Goal: Information Seeking & Learning: Learn about a topic

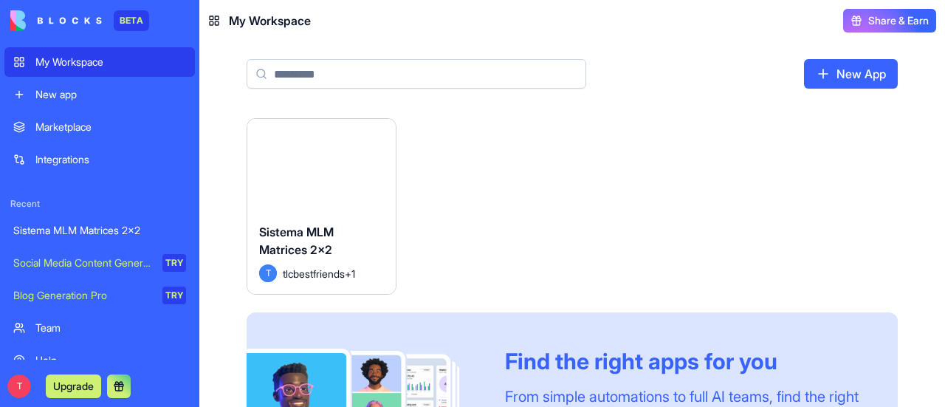
click at [103, 228] on div "Sistema MLM Matrices 2x2" at bounding box center [99, 230] width 173 height 15
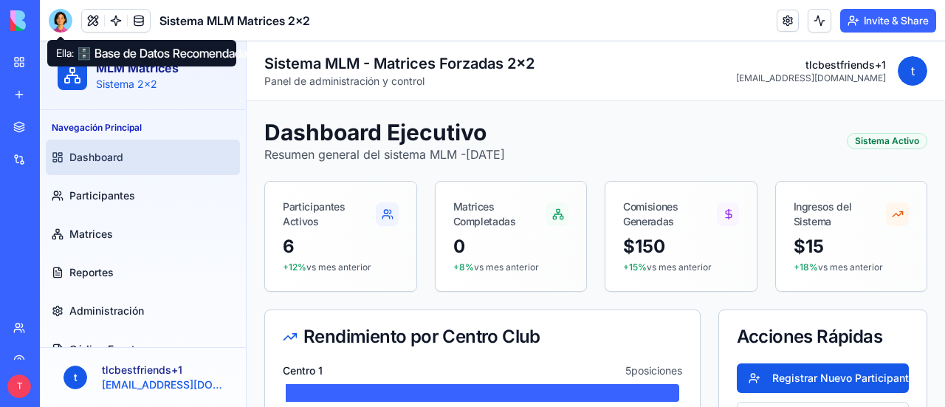
drag, startPoint x: 58, startPoint y: 20, endPoint x: 69, endPoint y: 42, distance: 24.8
click at [58, 20] on div at bounding box center [61, 21] width 24 height 24
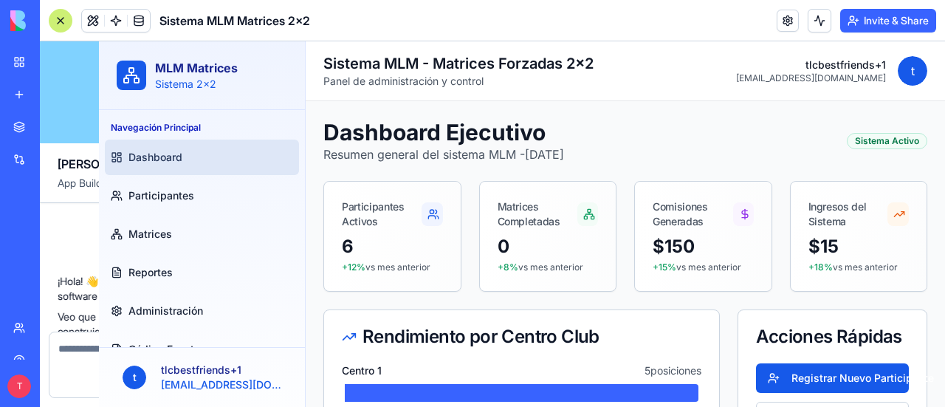
scroll to position [15963, 0]
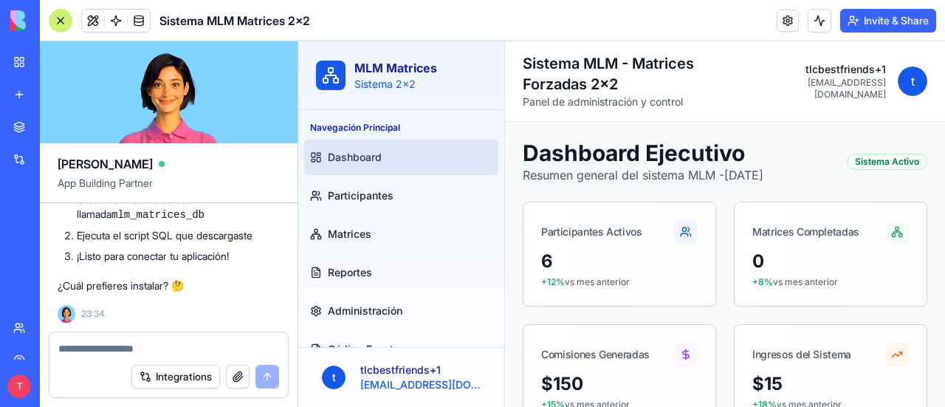
click at [108, 346] on textarea at bounding box center [168, 348] width 221 height 15
type textarea "*"
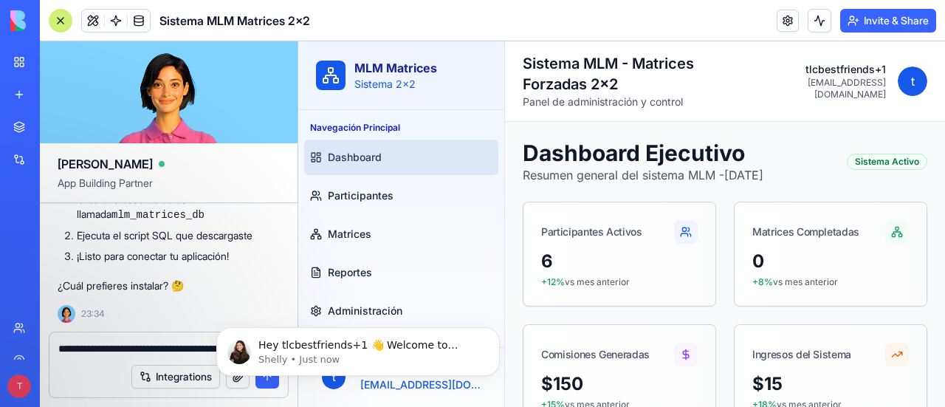
scroll to position [0, 0]
click at [118, 367] on div "Integrations" at bounding box center [168, 376] width 239 height 41
click at [498, 332] on icon "Dismiss notification" at bounding box center [496, 331] width 8 height 8
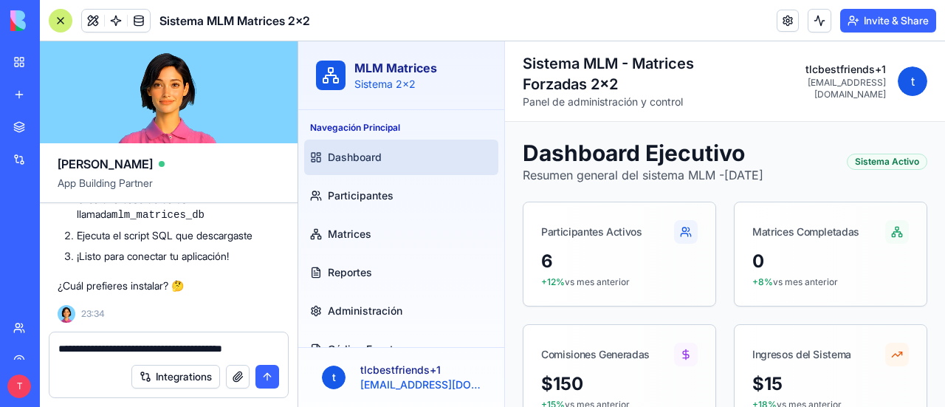
click at [279, 352] on div "**********" at bounding box center [168, 344] width 239 height 24
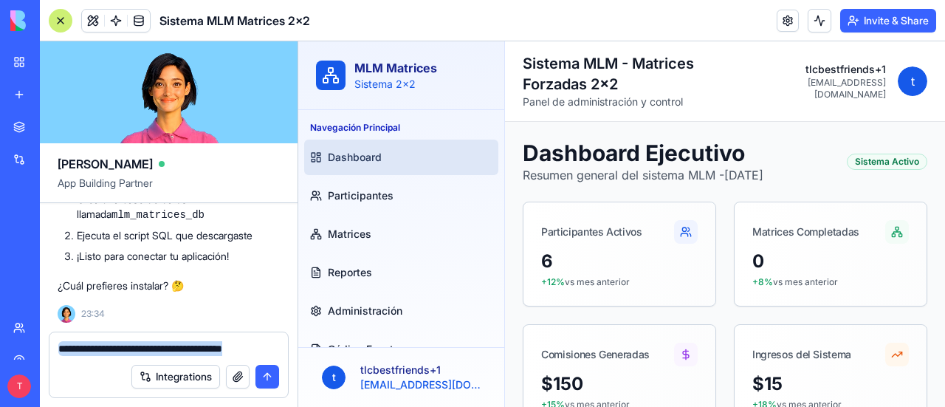
click at [279, 352] on div "**********" at bounding box center [168, 344] width 239 height 24
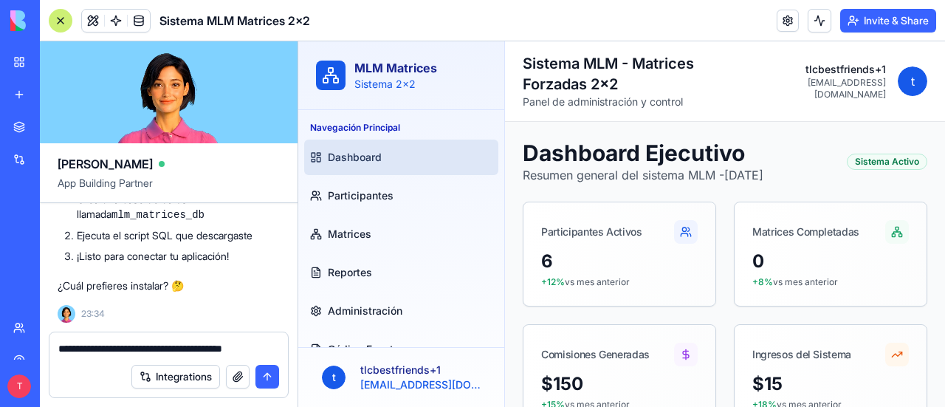
click at [275, 351] on textarea "**********" at bounding box center [169, 348] width 222 height 15
paste textarea "**********"
type textarea "**********"
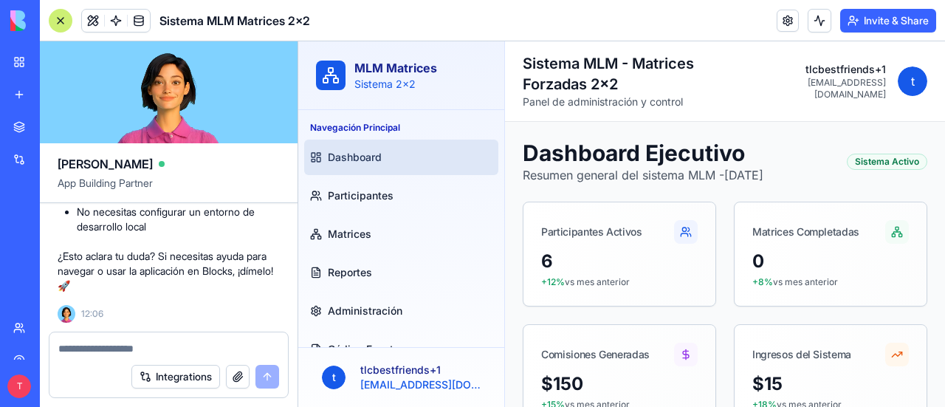
scroll to position [16654, 0]
click at [141, 343] on textarea at bounding box center [169, 348] width 222 height 15
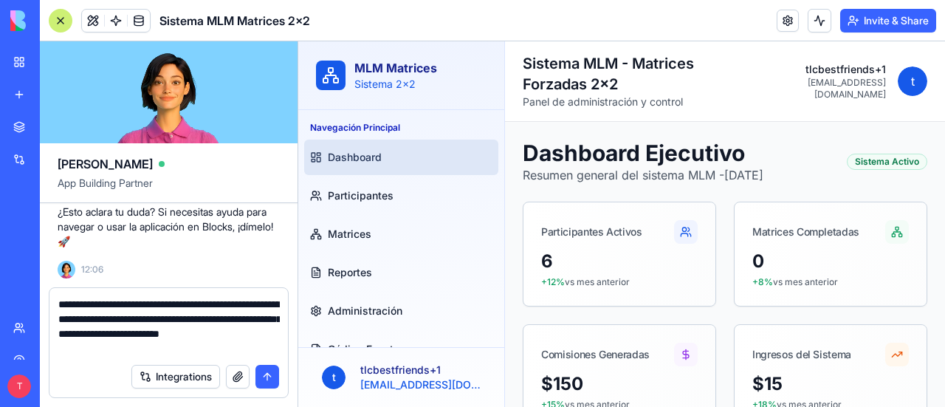
type textarea "**********"
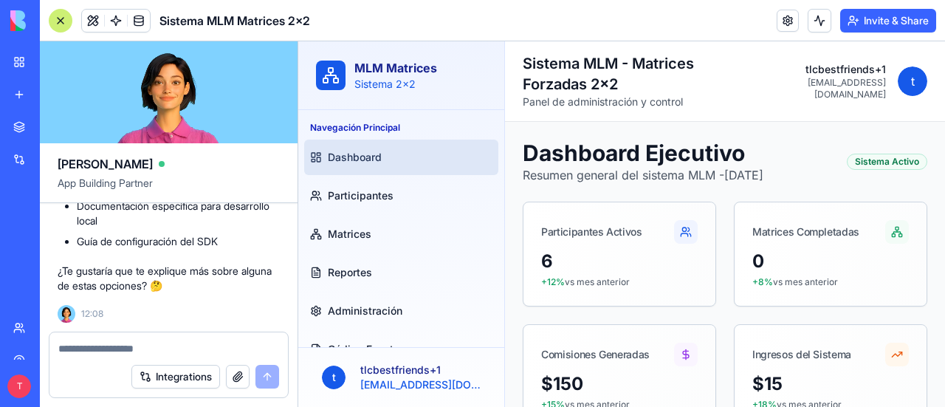
scroll to position [17472, 0]
drag, startPoint x: 202, startPoint y: 230, endPoint x: 244, endPoint y: 249, distance: 46.3
click at [244, 27] on li "Instalar el SDK de Blocks: npm install @blockscom/blocks-client-sdk" at bounding box center [178, 11] width 203 height 31
copy li "npm install @blockscom/blocks-client-sdk"
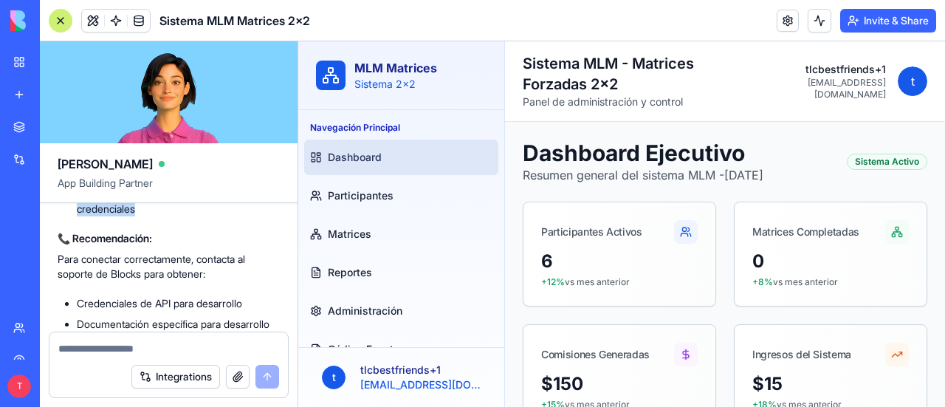
scroll to position [17167, 0]
drag, startPoint x: 145, startPoint y: 242, endPoint x: 55, endPoint y: 294, distance: 104.3
copy div "🚀 Opciones que tienes: Opción 1 (Recomendada): Usar la aplicación directamente …"
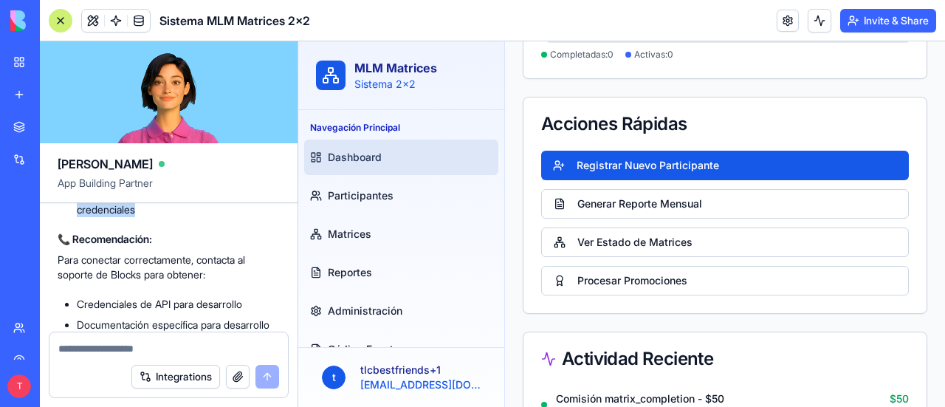
scroll to position [25, 0]
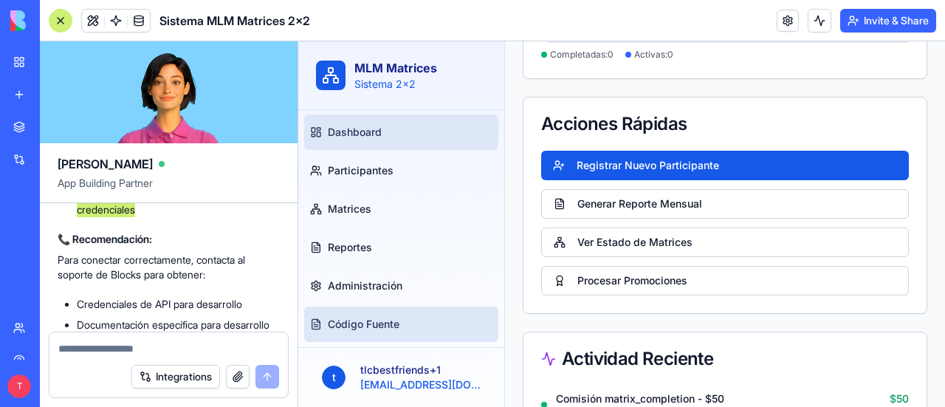
click at [391, 324] on span "Código Fuente" at bounding box center [364, 324] width 72 height 15
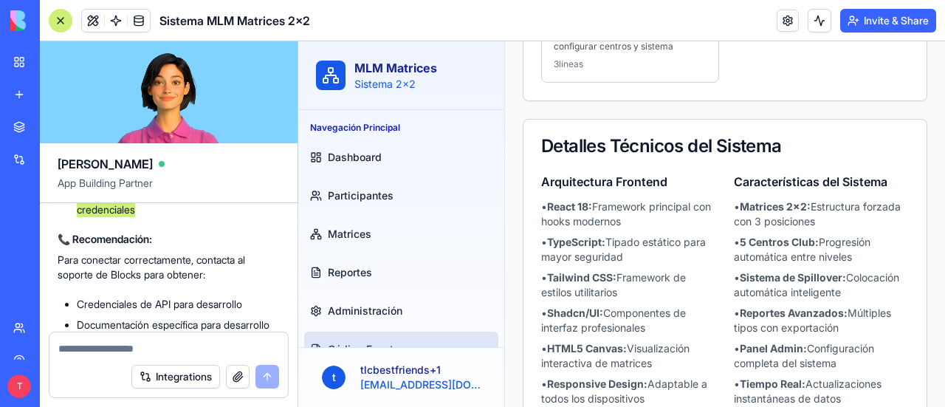
scroll to position [800, 0]
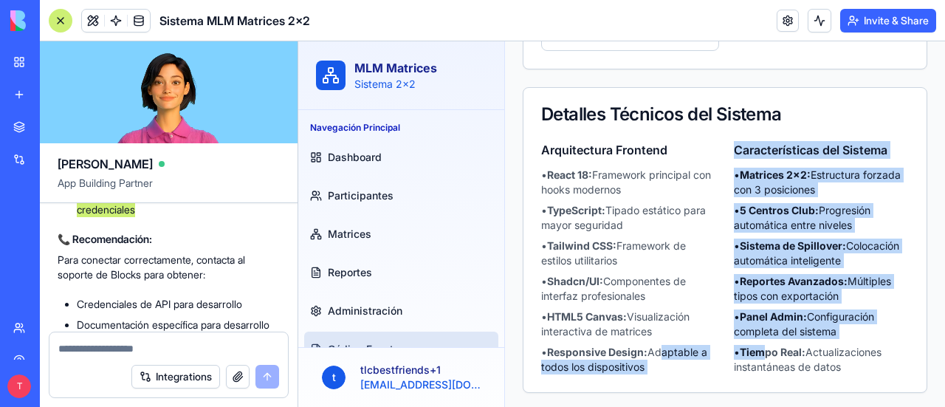
drag, startPoint x: 753, startPoint y: 356, endPoint x: 661, endPoint y: 345, distance: 92.3
click at [661, 345] on div "Arquitectura Frontend • React 18: Framework principal con hooks modernos • Type…" at bounding box center [725, 257] width 368 height 233
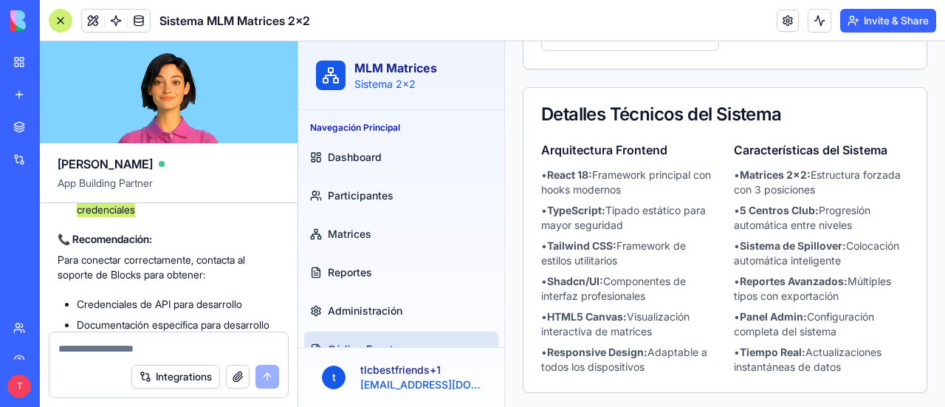
click at [847, 363] on li "• Tiempo Real: Actualizaciones instantáneas de datos" at bounding box center [821, 360] width 175 height 30
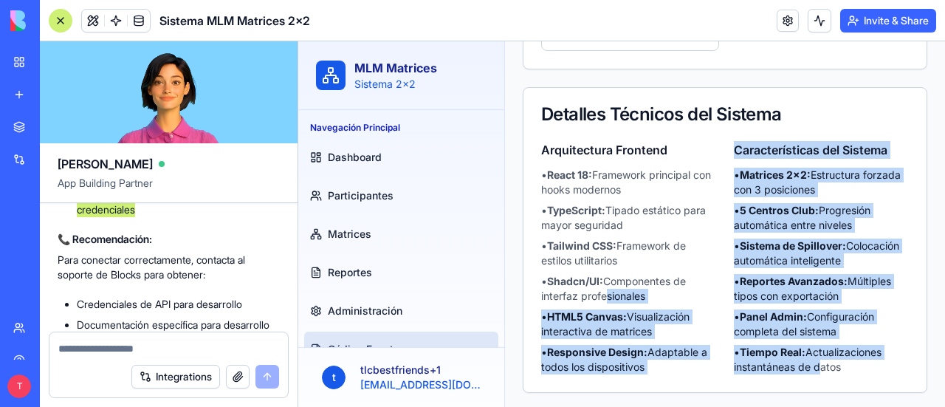
drag, startPoint x: 803, startPoint y: 357, endPoint x: 603, endPoint y: 287, distance: 212.1
click at [603, 287] on div "Arquitectura Frontend • React 18: Framework principal con hooks modernos • Type…" at bounding box center [725, 257] width 368 height 233
click at [544, 111] on div "Detalles Técnicos del Sistema" at bounding box center [725, 115] width 368 height 18
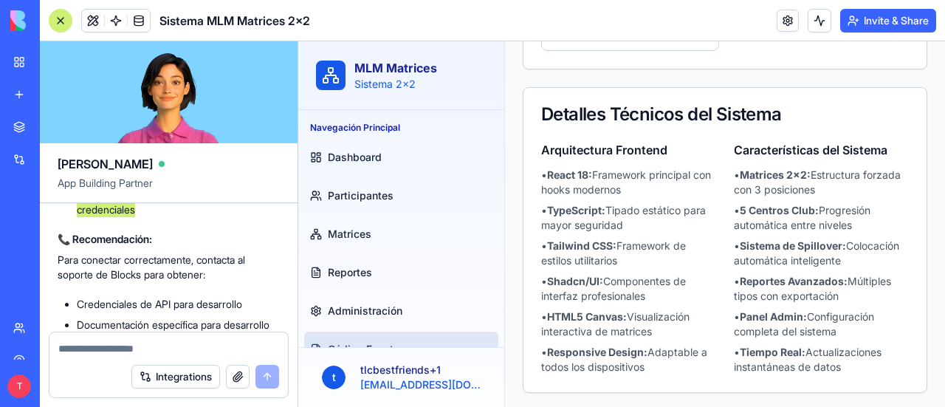
drag, startPoint x: 544, startPoint y: 111, endPoint x: 842, endPoint y: 363, distance: 389.9
click at [842, 363] on div "Detalles Técnicos del Sistema Arquitectura Frontend • React 18: Framework princ…" at bounding box center [725, 240] width 405 height 306
copy div "Detalles Técnicos del Sistema Arquitectura Frontend • React 18: Framework princ…"
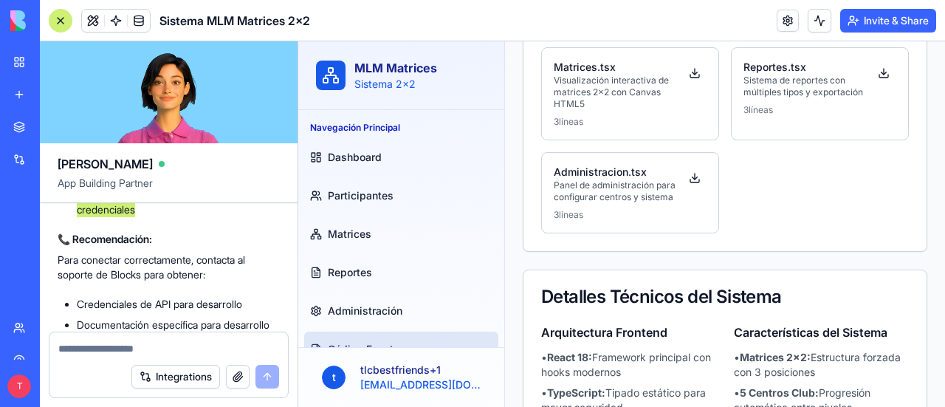
scroll to position [578, 0]
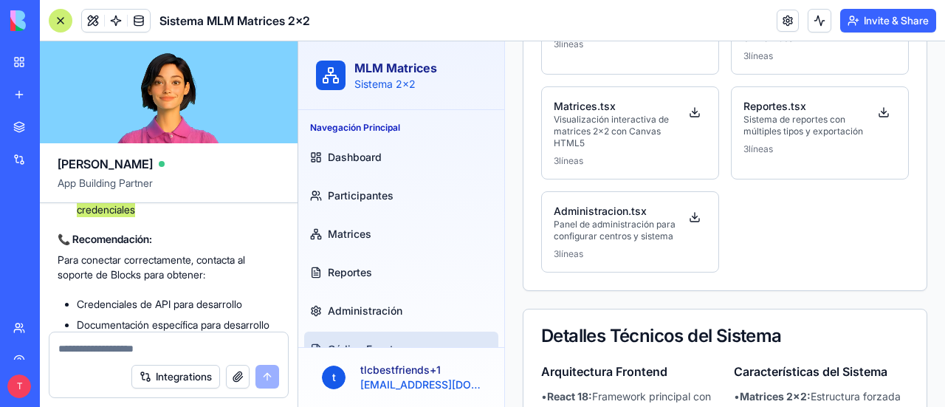
click at [784, 247] on div "Dashboard.tsx Panel principal con métricas y estadísticas 3 líneas Participante…" at bounding box center [725, 127] width 368 height 291
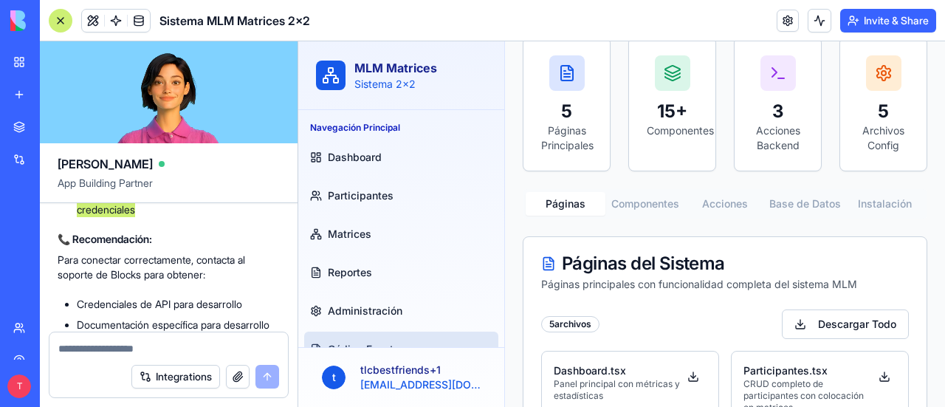
scroll to position [135, 0]
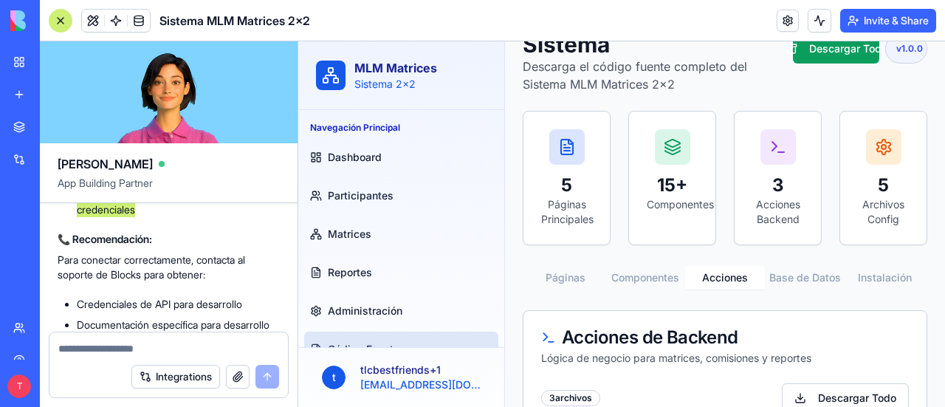
click at [722, 278] on button "Acciones" at bounding box center [725, 278] width 80 height 24
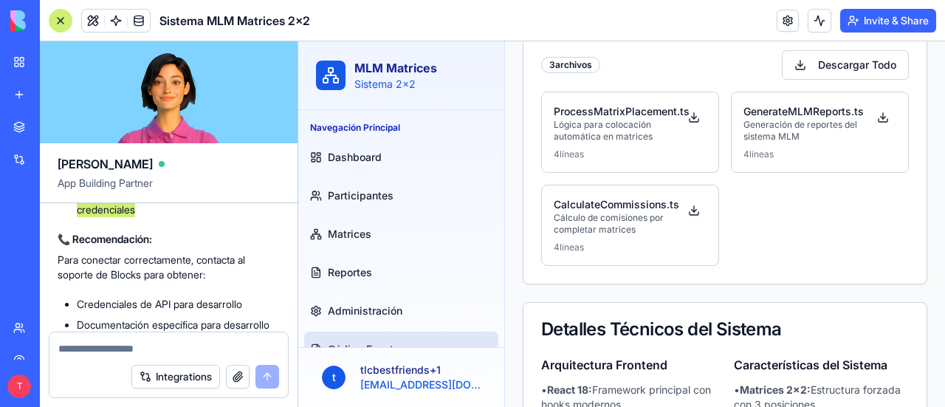
scroll to position [504, 0]
